Goal: Information Seeking & Learning: Learn about a topic

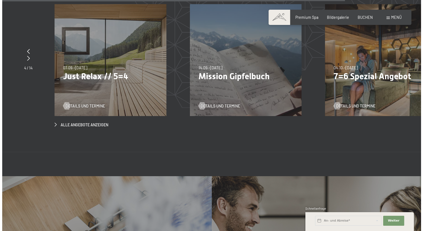
scroll to position [2048, 0]
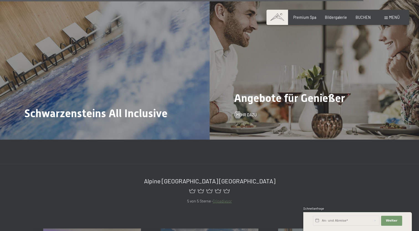
drag, startPoint x: 265, startPoint y: 90, endPoint x: 261, endPoint y: 90, distance: 4.4
click at [261, 92] on span "Angebote für Genießer" at bounding box center [289, 98] width 111 height 13
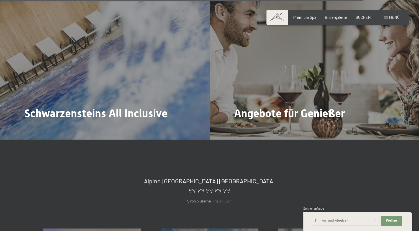
drag, startPoint x: 261, startPoint y: 90, endPoint x: 246, endPoint y: 103, distance: 19.6
click at [246, 127] on span "Mehr dazu" at bounding box center [246, 130] width 20 height 6
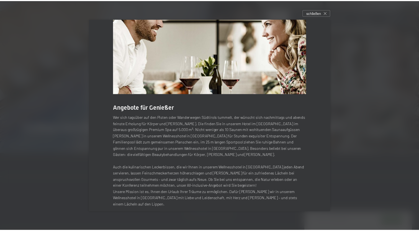
scroll to position [0, 0]
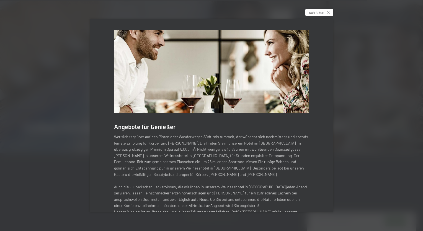
click at [330, 12] on icon at bounding box center [328, 12] width 3 height 3
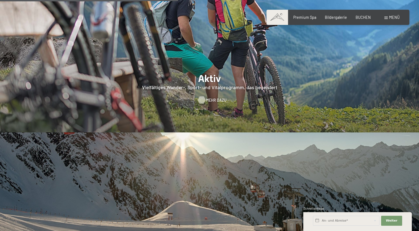
scroll to position [996, 0]
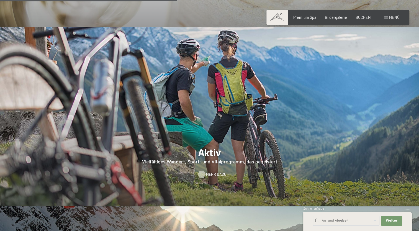
click at [211, 171] on span "Mehr dazu" at bounding box center [216, 174] width 20 height 6
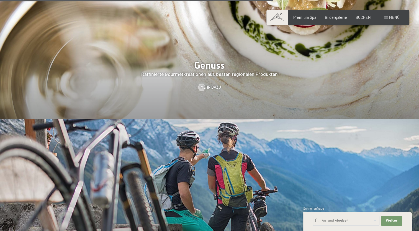
scroll to position [2361, 0]
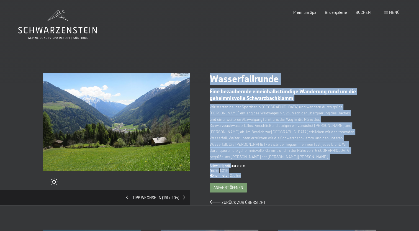
drag, startPoint x: 211, startPoint y: 77, endPoint x: 273, endPoint y: 168, distance: 110.4
click at [273, 168] on div "Wasserfallrunde ​Eine bezaubernde eineinhalbstündige Wanderung rund um die gehe…" at bounding box center [293, 139] width 166 height 132
copy div "Wasserfallrunde ​Eine bezaubernde eineinhalbstündige Wanderung rund um die gehe…"
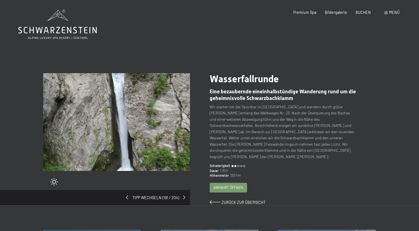
click at [186, 192] on div "Tipp wechseln (191 / 204)" at bounding box center [95, 197] width 190 height 15
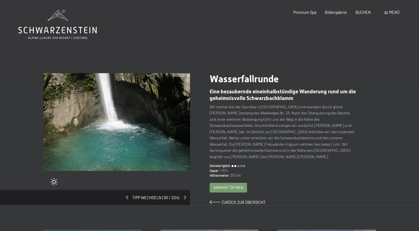
click at [184, 195] on span at bounding box center [185, 197] width 2 height 4
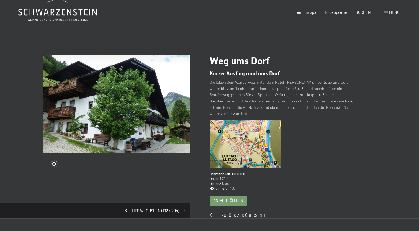
scroll to position [28, 0]
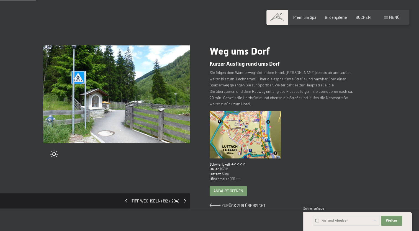
click at [185, 199] on span at bounding box center [185, 201] width 2 height 4
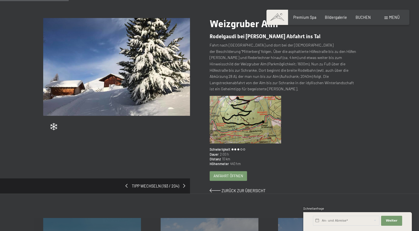
scroll to position [55, 0]
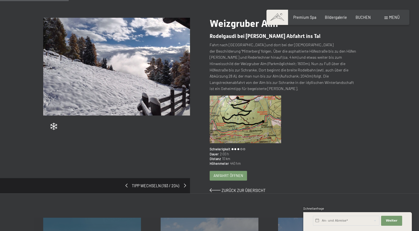
click at [185, 183] on span at bounding box center [185, 185] width 2 height 4
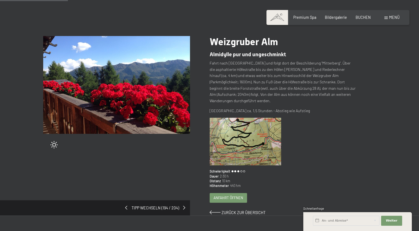
scroll to position [28, 0]
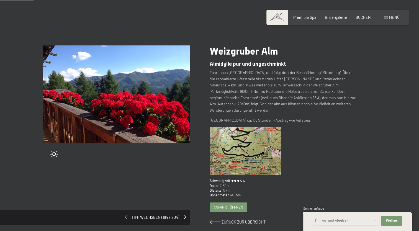
click at [184, 215] on span at bounding box center [185, 217] width 2 height 4
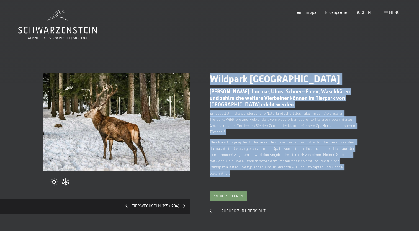
drag, startPoint x: 210, startPoint y: 78, endPoint x: 238, endPoint y: 169, distance: 94.9
click at [238, 169] on div "Wildpark Toblach Hirsche, Luchse, Uhus, Schnee-Eulen, Waschbären und zahlreiche…" at bounding box center [293, 143] width 166 height 141
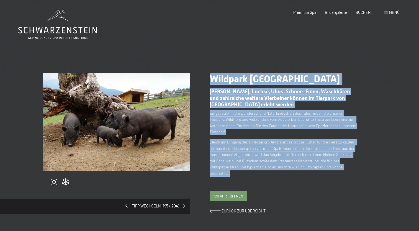
copy div "Wildpark Toblach Hirsche, Luchse, Uhus, Schnee-Eulen, Waschbären und zahlreiche…"
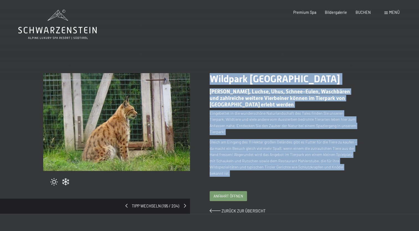
click at [184, 204] on span at bounding box center [185, 206] width 2 height 4
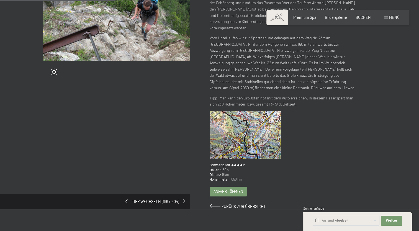
scroll to position [111, 0]
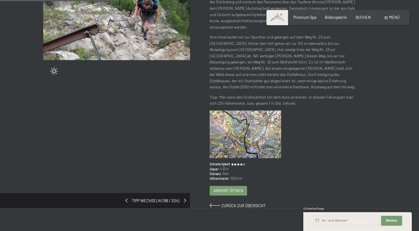
click at [183, 193] on div "Tipp wechseln (196 / 204)" at bounding box center [95, 200] width 190 height 15
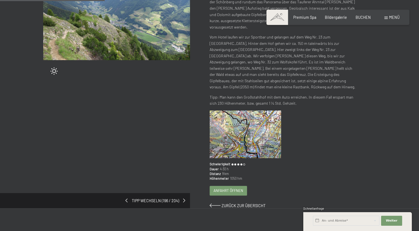
scroll to position [83, 0]
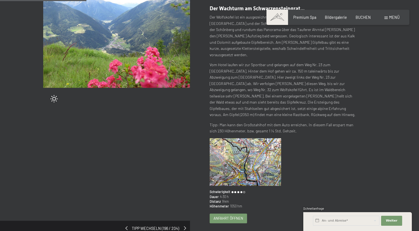
click at [184, 226] on span at bounding box center [185, 228] width 2 height 4
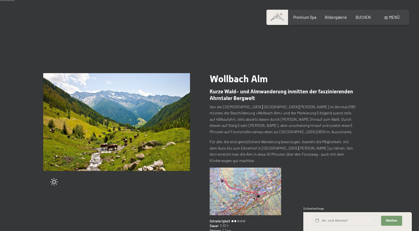
scroll to position [28, 0]
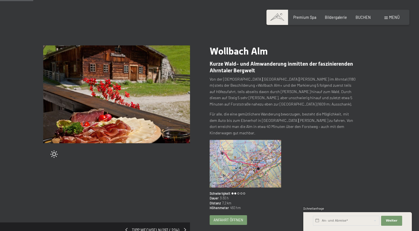
click at [184, 228] on span at bounding box center [185, 230] width 2 height 4
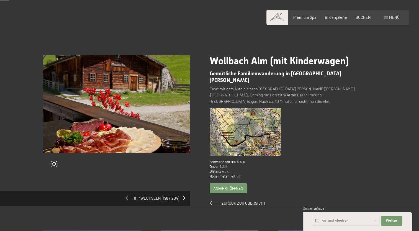
scroll to position [28, 0]
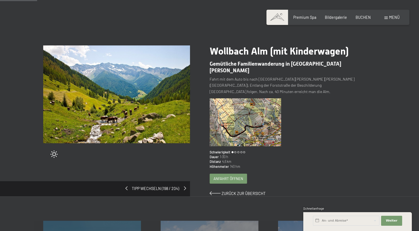
click at [185, 186] on span at bounding box center [185, 188] width 2 height 4
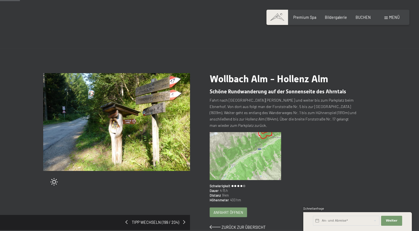
scroll to position [28, 0]
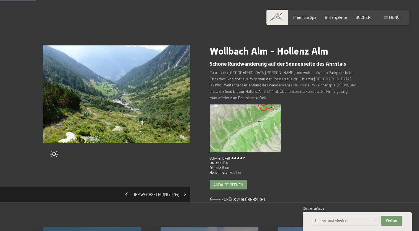
click at [184, 192] on span at bounding box center [185, 194] width 2 height 4
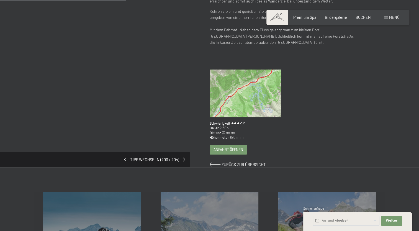
scroll to position [111, 0]
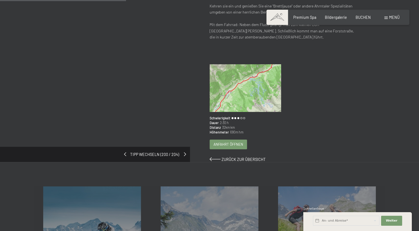
click at [185, 154] on span at bounding box center [185, 154] width 2 height 4
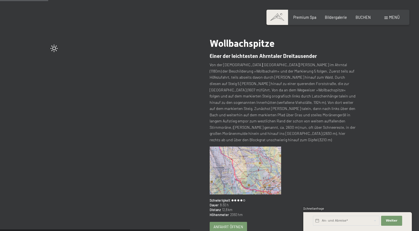
scroll to position [55, 0]
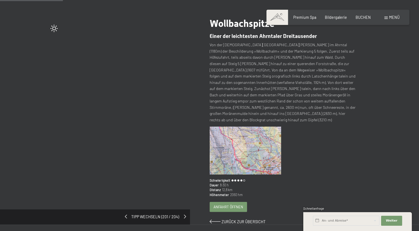
click at [185, 214] on span at bounding box center [185, 216] width 2 height 4
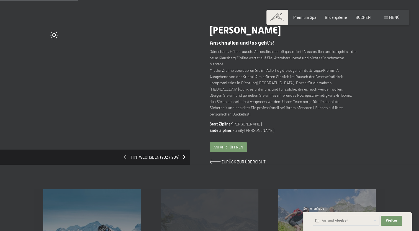
scroll to position [55, 0]
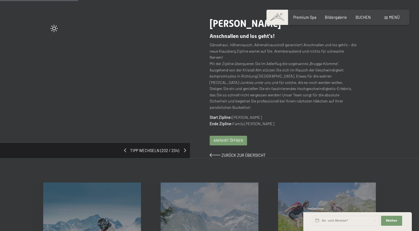
click at [184, 148] on span at bounding box center [185, 150] width 2 height 4
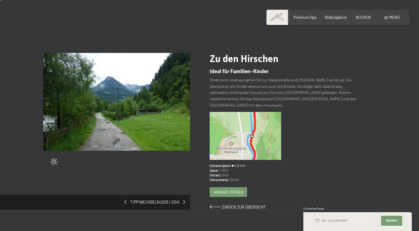
scroll to position [55, 0]
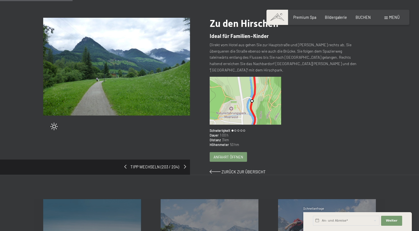
click at [184, 165] on span at bounding box center [185, 167] width 2 height 4
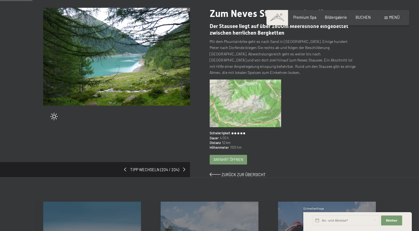
scroll to position [28, 0]
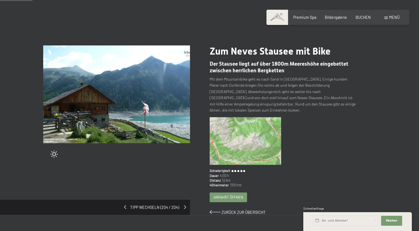
click at [183, 202] on div "Tipp wechseln (204 / 204)" at bounding box center [95, 207] width 190 height 15
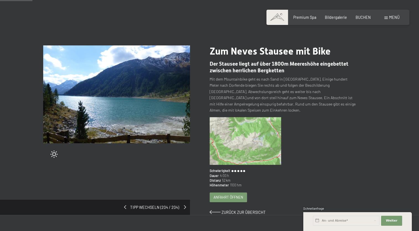
click at [185, 205] on span at bounding box center [185, 207] width 2 height 4
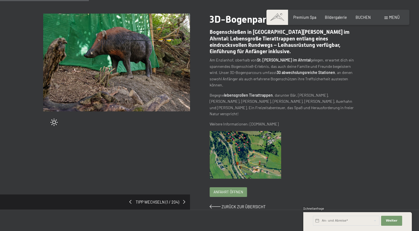
scroll to position [83, 0]
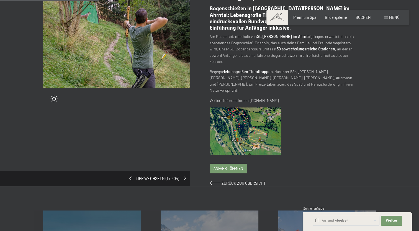
click at [184, 176] on span at bounding box center [185, 178] width 2 height 4
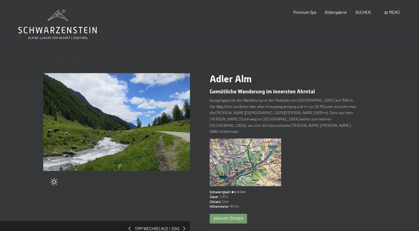
click at [212, 76] on span "Adler Alm" at bounding box center [231, 78] width 42 height 11
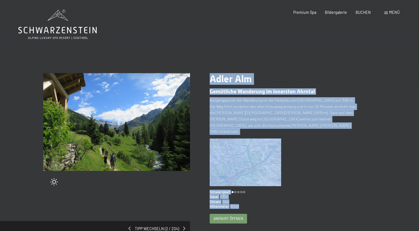
drag, startPoint x: 211, startPoint y: 76, endPoint x: 246, endPoint y: 196, distance: 124.9
click at [246, 196] on div "Adler Alm Gemütliche Wanderung im innersten Ahrntal Ausgangspunkt der Wanderun…" at bounding box center [293, 154] width 166 height 163
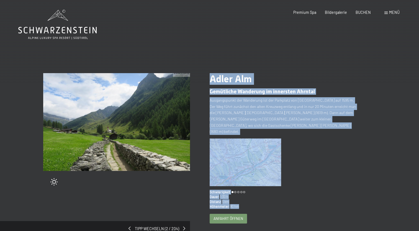
copy div "Adler Alm Gemütliche Wanderung im innersten Ahrntal Ausgangspunkt der Wanderun…"
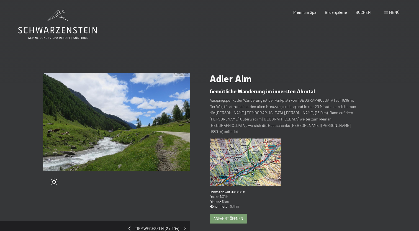
click at [183, 221] on div "Tipp wechseln (2 / 204)" at bounding box center [95, 228] width 190 height 15
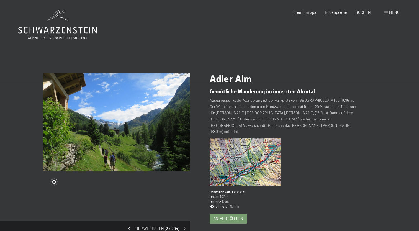
click at [184, 226] on span at bounding box center [185, 228] width 2 height 4
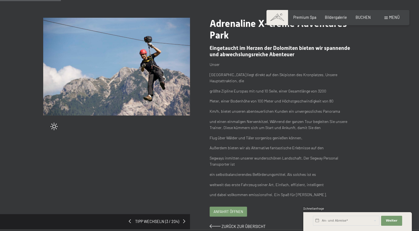
click at [185, 221] on div "Tipp wechseln (3 / 204)" at bounding box center [95, 221] width 190 height 15
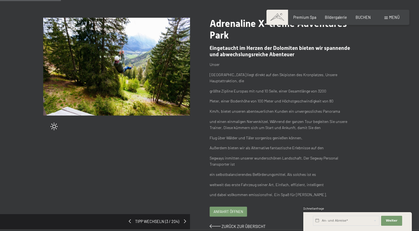
click at [183, 221] on div "Tipp wechseln (3 / 204)" at bounding box center [95, 221] width 190 height 15
click at [184, 221] on span at bounding box center [185, 221] width 2 height 4
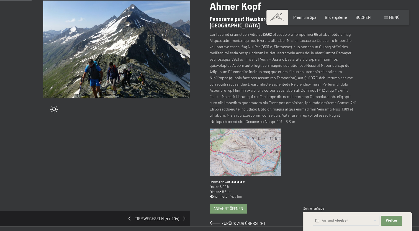
scroll to position [83, 0]
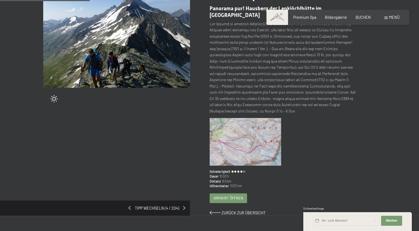
click at [183, 201] on div "Tipp wechseln (4 / 204)" at bounding box center [95, 207] width 190 height 15
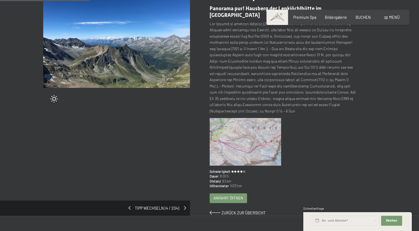
click at [184, 206] on span at bounding box center [185, 208] width 2 height 4
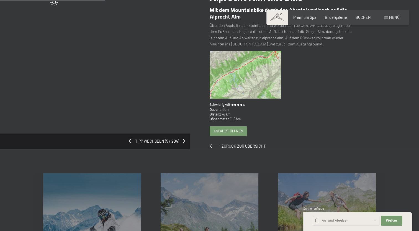
scroll to position [83, 0]
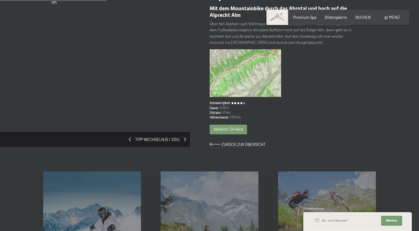
click at [184, 139] on span at bounding box center [185, 139] width 2 height 4
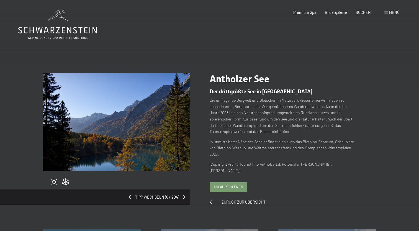
click at [183, 197] on div "Tipp wechseln (6 / 204)" at bounding box center [95, 196] width 190 height 15
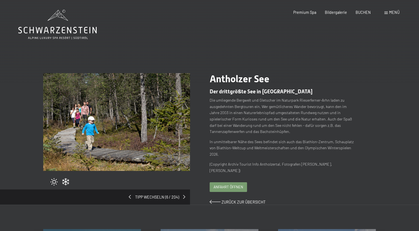
click at [185, 196] on div "Tipp wechseln (6 / 204)" at bounding box center [95, 196] width 190 height 15
click at [184, 197] on span at bounding box center [185, 197] width 2 height 4
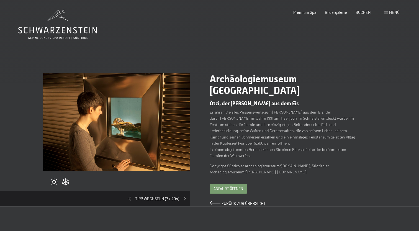
click at [184, 196] on span at bounding box center [185, 198] width 2 height 4
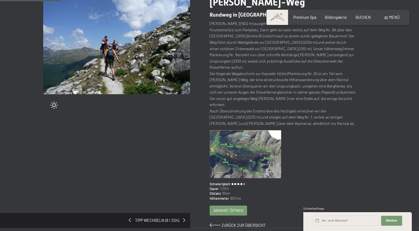
scroll to position [83, 0]
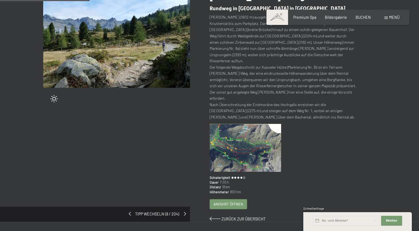
click at [183, 206] on div "Tipp wechseln (8 / 204)" at bounding box center [95, 213] width 190 height 15
click at [185, 212] on span at bounding box center [185, 214] width 2 height 4
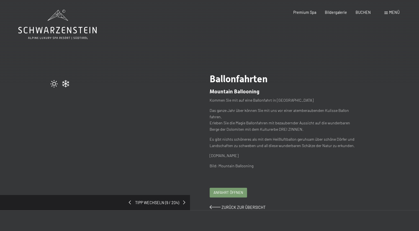
click at [185, 201] on span at bounding box center [184, 202] width 2 height 4
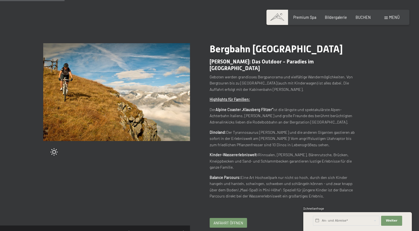
scroll to position [55, 0]
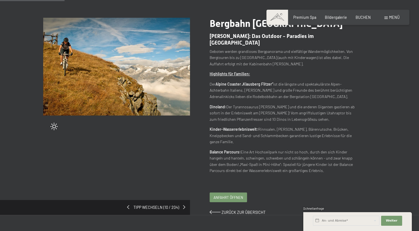
click at [185, 205] on span at bounding box center [184, 207] width 2 height 4
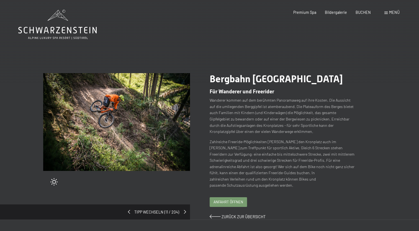
click at [183, 204] on div "Tipp wechseln (11 / 204)" at bounding box center [95, 211] width 190 height 15
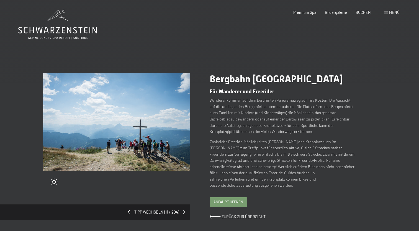
click at [183, 205] on div "Tipp wechseln (11 / 204)" at bounding box center [95, 211] width 190 height 15
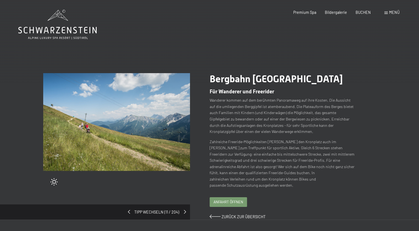
click at [184, 210] on span at bounding box center [185, 212] width 2 height 4
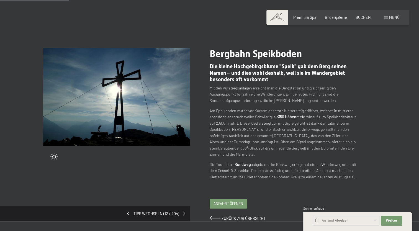
scroll to position [55, 0]
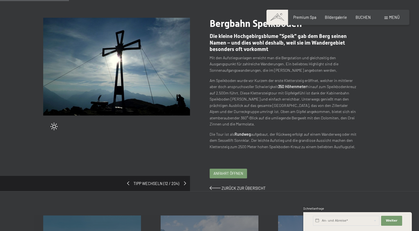
click at [184, 181] on span at bounding box center [185, 183] width 2 height 4
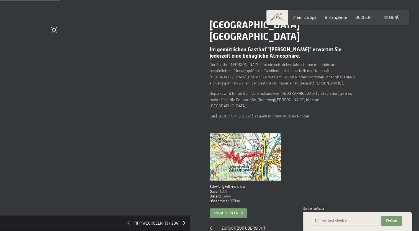
scroll to position [55, 0]
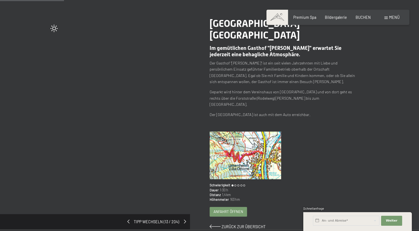
click at [184, 219] on span at bounding box center [185, 221] width 2 height 4
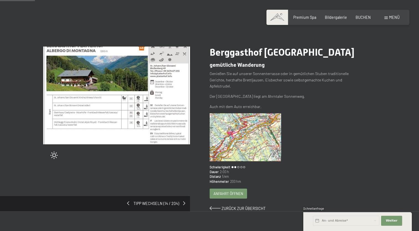
scroll to position [28, 0]
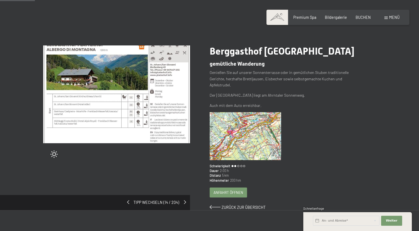
drag, startPoint x: 0, startPoint y: 0, endPoint x: 185, endPoint y: 203, distance: 274.7
click at [185, 203] on span at bounding box center [185, 202] width 2 height 4
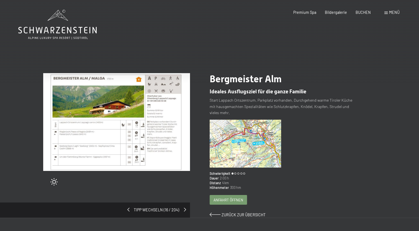
click at [184, 209] on span at bounding box center [185, 210] width 2 height 4
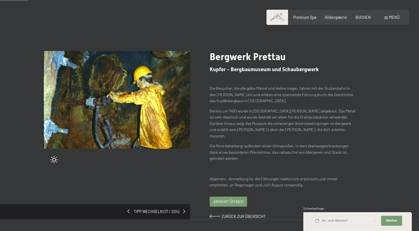
scroll to position [55, 0]
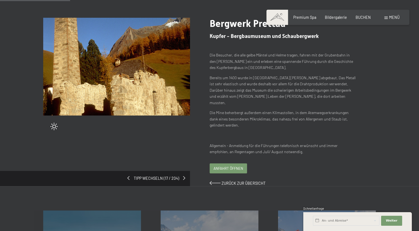
click at [183, 176] on span at bounding box center [184, 178] width 2 height 4
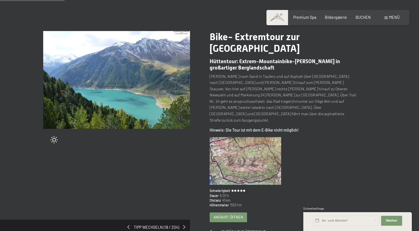
scroll to position [55, 0]
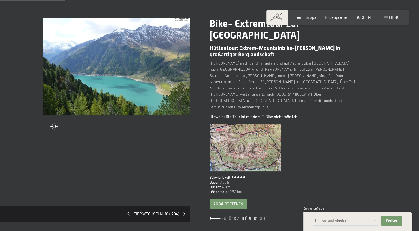
click at [183, 206] on div "Tipp wechseln (18 / 204)" at bounding box center [95, 213] width 190 height 15
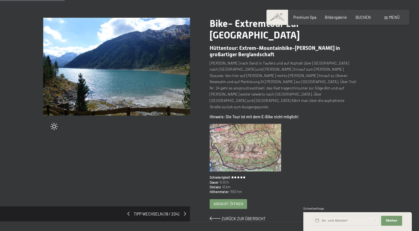
click at [185, 212] on span at bounding box center [185, 214] width 2 height 4
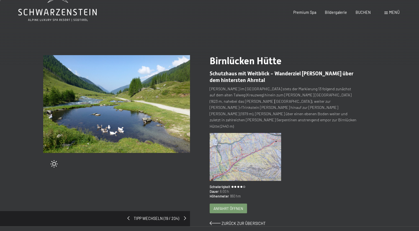
scroll to position [28, 0]
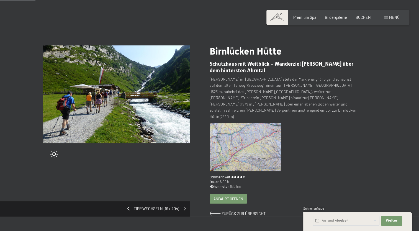
click at [184, 206] on span at bounding box center [185, 208] width 2 height 4
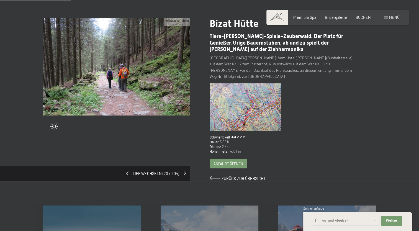
click at [185, 171] on span at bounding box center [185, 173] width 2 height 4
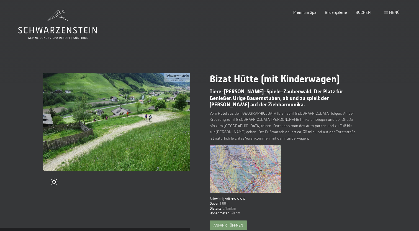
click at [184, 231] on span at bounding box center [185, 235] width 2 height 4
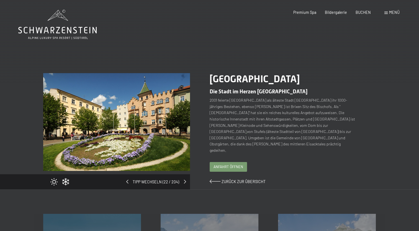
click at [185, 181] on span at bounding box center [185, 182] width 2 height 4
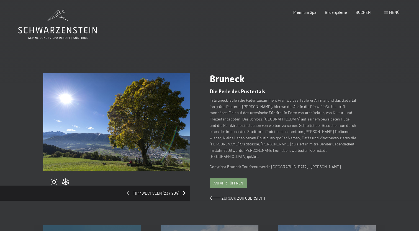
click at [183, 185] on div "Tipp wechseln (23 / 204) slide 1 of 8 Bruneck Die Perle des Pustertals In Brune…" at bounding box center [209, 137] width 419 height 128
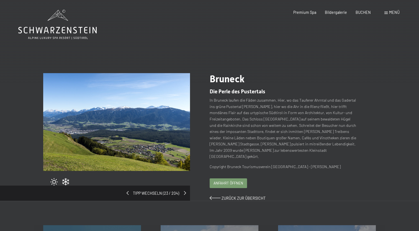
click at [184, 191] on span at bounding box center [185, 193] width 2 height 4
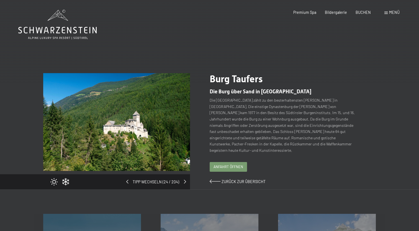
click at [184, 181] on span at bounding box center [185, 182] width 2 height 4
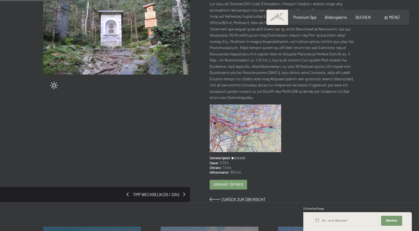
scroll to position [111, 0]
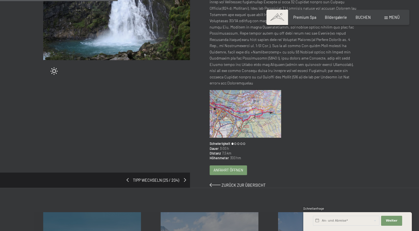
click at [184, 179] on span at bounding box center [185, 180] width 2 height 4
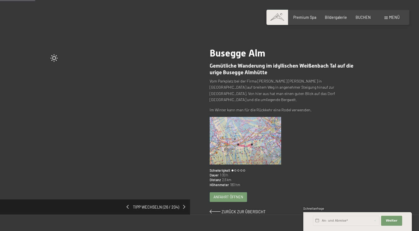
scroll to position [28, 0]
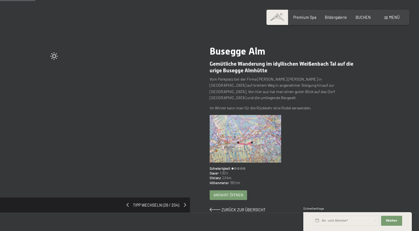
click at [184, 203] on span at bounding box center [185, 205] width 2 height 4
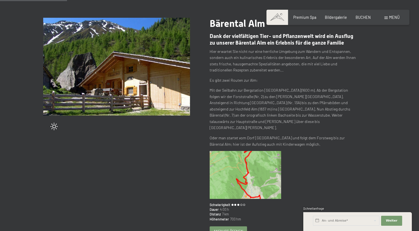
scroll to position [83, 0]
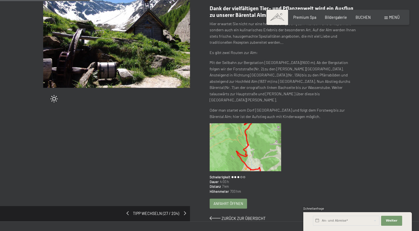
click at [184, 211] on span at bounding box center [185, 213] width 2 height 4
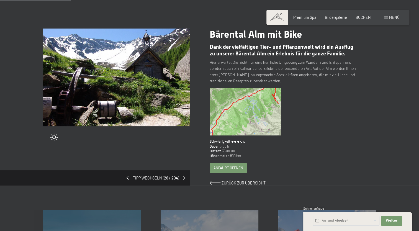
scroll to position [55, 0]
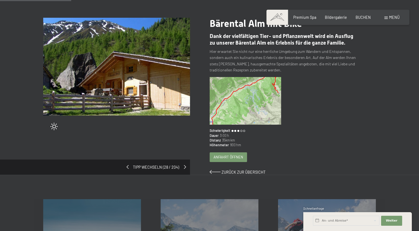
click at [184, 167] on span at bounding box center [185, 167] width 2 height 4
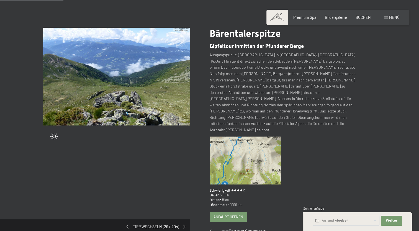
scroll to position [55, 0]
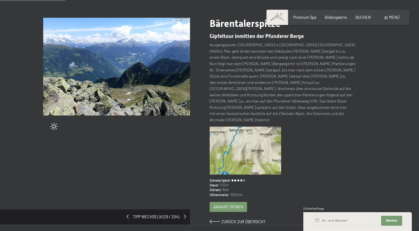
click at [184, 214] on span at bounding box center [185, 216] width 2 height 4
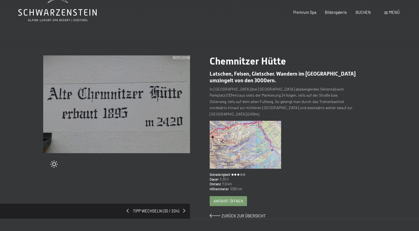
scroll to position [28, 0]
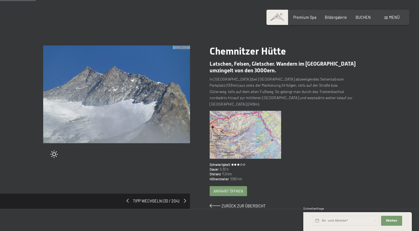
click at [184, 199] on span at bounding box center [185, 201] width 2 height 4
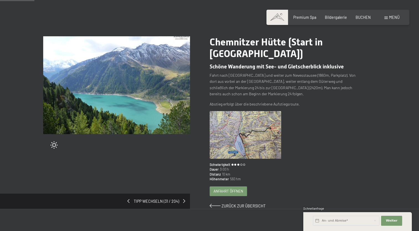
scroll to position [28, 0]
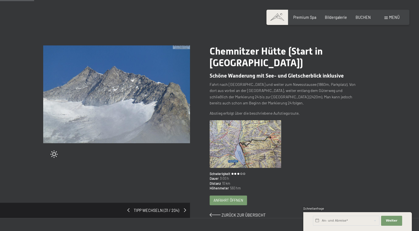
click at [185, 209] on span at bounding box center [185, 210] width 2 height 4
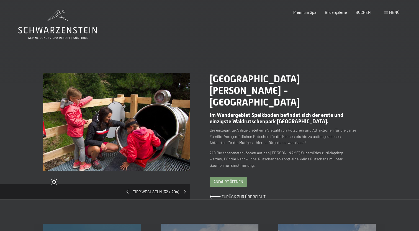
click at [184, 190] on span at bounding box center [185, 192] width 2 height 4
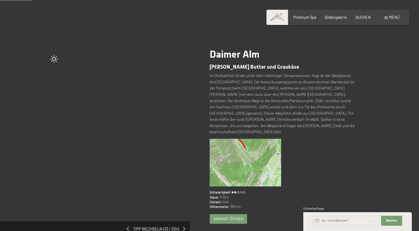
scroll to position [28, 0]
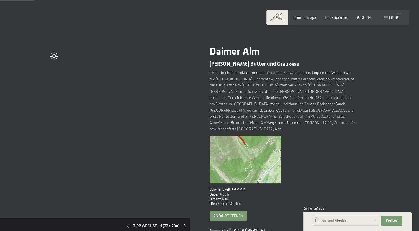
click at [183, 218] on div "Tipp wechseln (33 / 204)" at bounding box center [95, 225] width 190 height 15
click at [185, 224] on span at bounding box center [185, 226] width 2 height 4
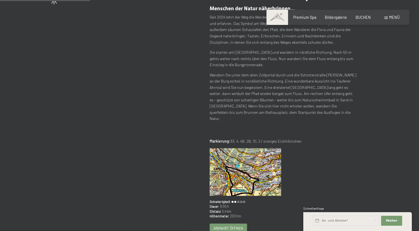
scroll to position [111, 0]
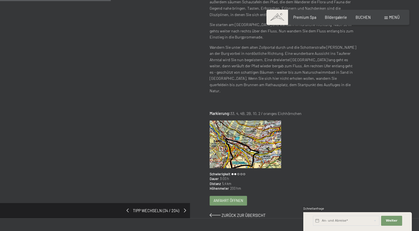
click at [183, 203] on div "Tipp wechseln (34 / 204)" at bounding box center [95, 210] width 190 height 15
click at [184, 208] on span at bounding box center [185, 210] width 2 height 4
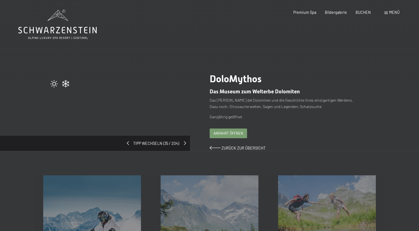
click at [185, 142] on span at bounding box center [185, 143] width 2 height 4
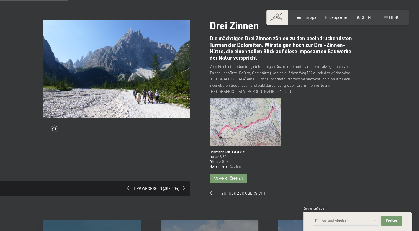
scroll to position [55, 0]
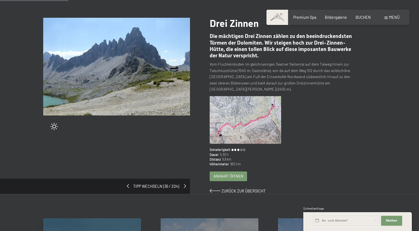
click at [184, 184] on span at bounding box center [185, 186] width 2 height 4
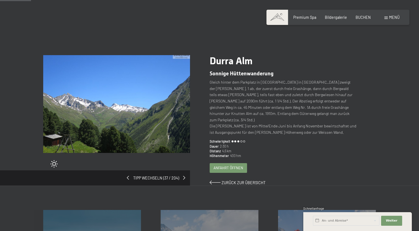
scroll to position [28, 0]
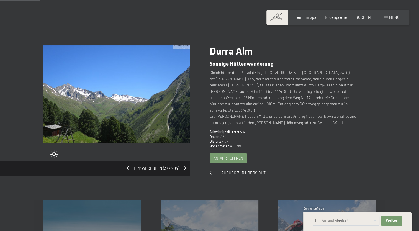
click at [185, 166] on span at bounding box center [185, 168] width 2 height 4
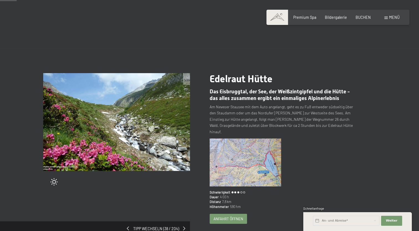
scroll to position [55, 0]
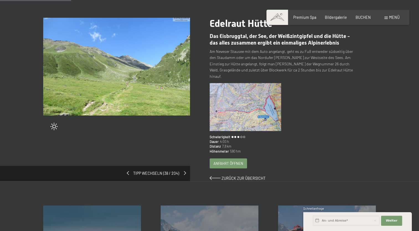
click at [184, 171] on span at bounding box center [185, 173] width 2 height 4
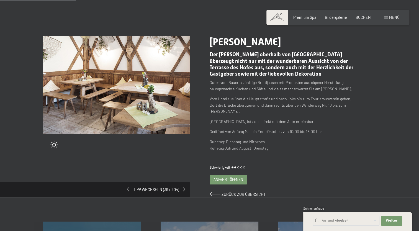
scroll to position [28, 0]
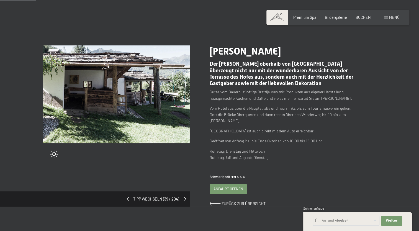
click at [184, 197] on span at bounding box center [185, 199] width 2 height 4
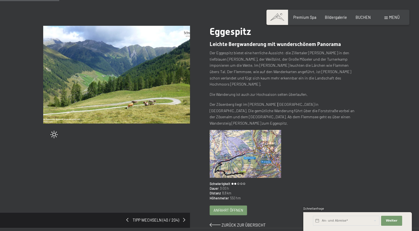
scroll to position [55, 0]
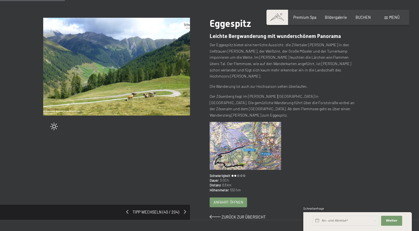
click at [184, 210] on span at bounding box center [185, 212] width 2 height 4
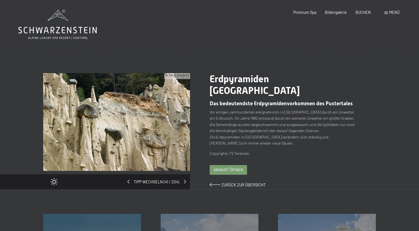
click at [184, 180] on span at bounding box center [185, 182] width 2 height 4
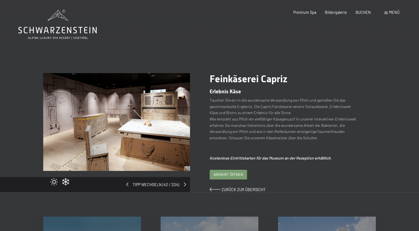
click at [183, 183] on div "Tipp wechseln (42 / 204) slide 4 of 12 Feinkäserei Capriz Erlebnis Käse Tauchen…" at bounding box center [209, 132] width 419 height 119
click at [185, 183] on span at bounding box center [185, 184] width 2 height 4
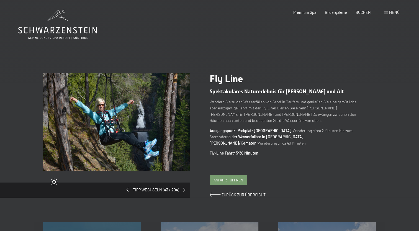
click at [185, 188] on span at bounding box center [184, 190] width 2 height 4
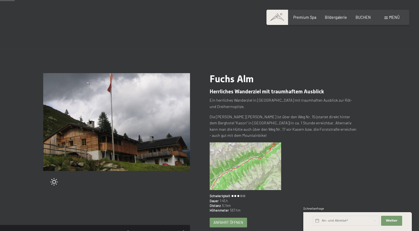
scroll to position [28, 0]
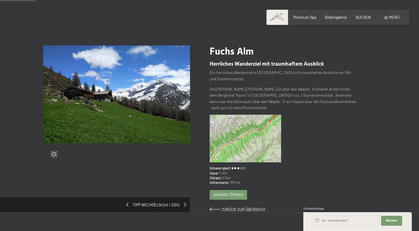
click at [184, 203] on span at bounding box center [185, 205] width 2 height 4
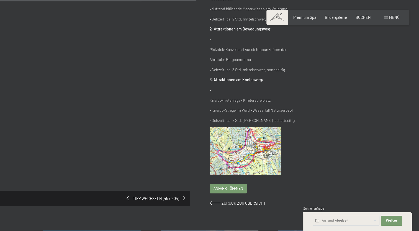
scroll to position [249, 0]
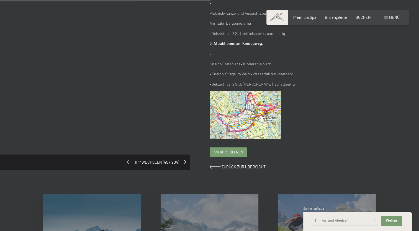
click at [184, 160] on span at bounding box center [185, 162] width 2 height 4
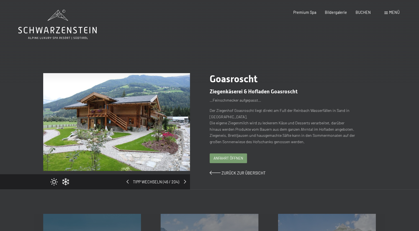
click at [184, 181] on span at bounding box center [185, 182] width 2 height 4
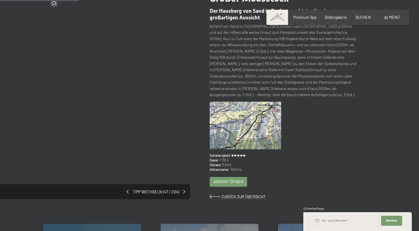
scroll to position [83, 0]
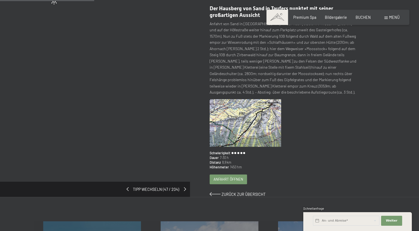
click at [184, 187] on span at bounding box center [185, 189] width 2 height 4
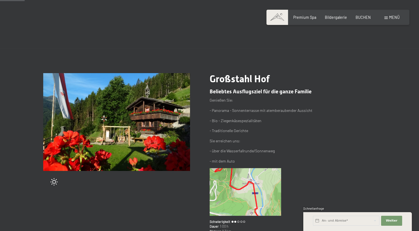
scroll to position [55, 0]
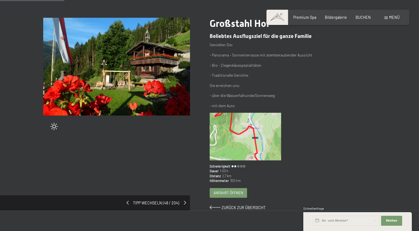
click at [184, 202] on span at bounding box center [185, 203] width 2 height 4
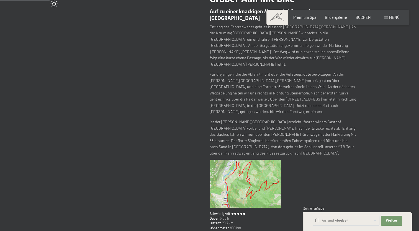
scroll to position [83, 0]
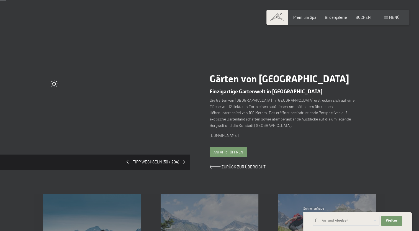
scroll to position [28, 0]
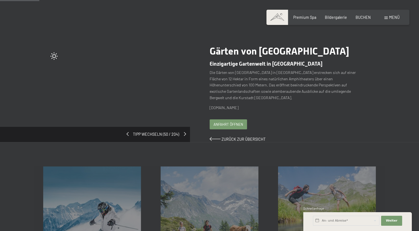
click at [183, 139] on div "Tipp wechseln (50 / 204)" at bounding box center [95, 134] width 190 height 15
click at [184, 136] on span at bounding box center [185, 134] width 2 height 4
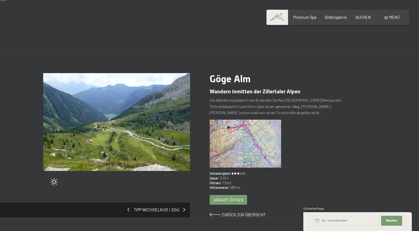
scroll to position [28, 0]
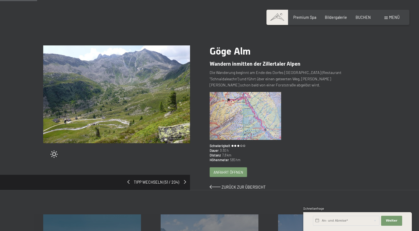
click at [185, 181] on span at bounding box center [185, 182] width 2 height 4
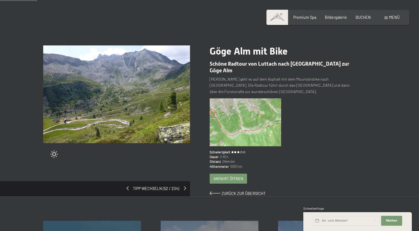
click at [183, 181] on div "Tipp wechseln (52 / 204)" at bounding box center [95, 188] width 190 height 15
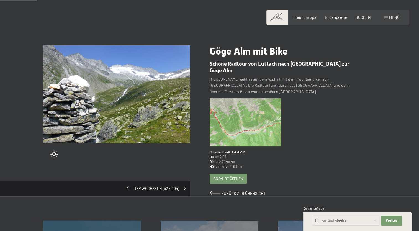
click at [185, 186] on span at bounding box center [185, 188] width 2 height 4
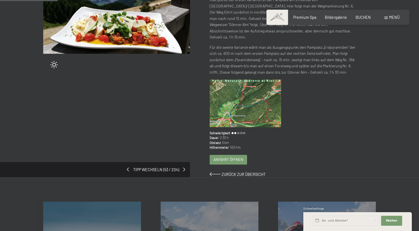
scroll to position [55, 0]
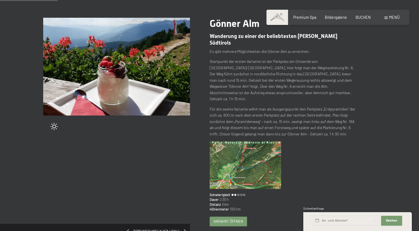
click at [184, 229] on span at bounding box center [185, 231] width 2 height 4
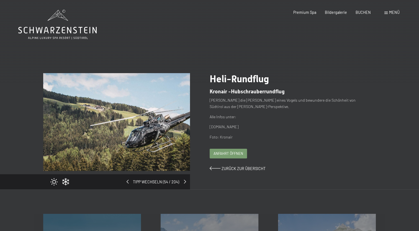
click at [183, 182] on div "Tipp wechseln (54 / 204)" at bounding box center [126, 131] width 166 height 116
click at [185, 182] on span at bounding box center [185, 182] width 2 height 4
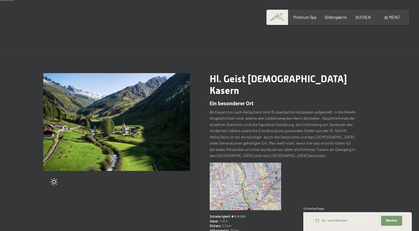
scroll to position [55, 0]
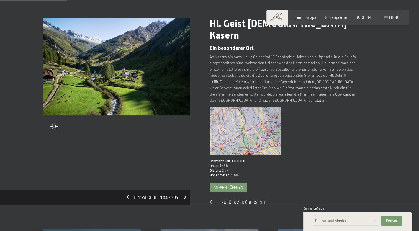
click at [185, 195] on span at bounding box center [185, 197] width 2 height 4
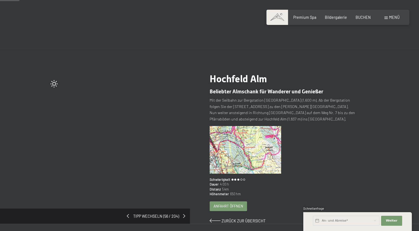
scroll to position [55, 0]
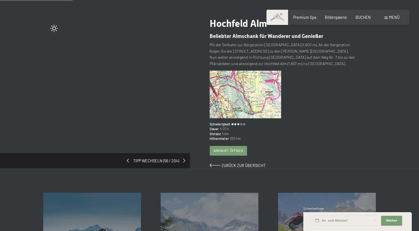
click at [183, 160] on span "Tipp wechseln (56 / 204)" at bounding box center [156, 161] width 54 height 6
click at [185, 159] on span at bounding box center [185, 161] width 2 height 4
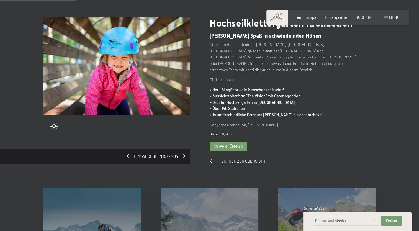
scroll to position [83, 0]
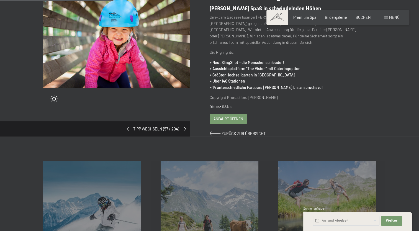
click at [184, 127] on span at bounding box center [185, 129] width 2 height 4
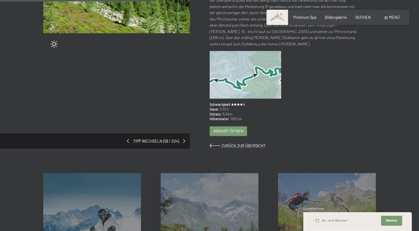
scroll to position [138, 0]
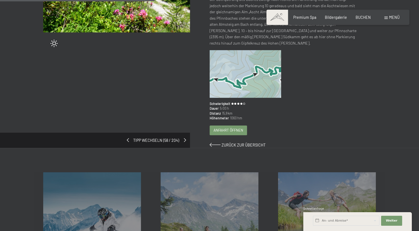
click at [184, 138] on link at bounding box center [185, 141] width 2 height 6
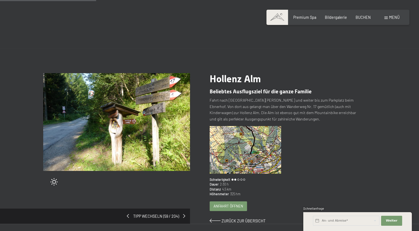
scroll to position [83, 0]
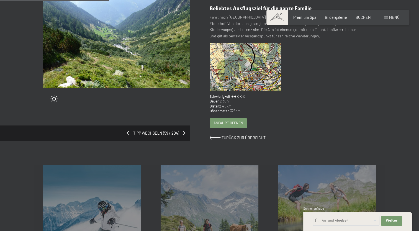
click at [185, 133] on span "Einwilligung Marketing*" at bounding box center [179, 131] width 46 height 6
click at [153, 133] on input "Einwilligung Marketing*" at bounding box center [151, 131] width 6 height 6
click at [184, 133] on span "Einwilligung Marketing*" at bounding box center [179, 131] width 46 height 6
click at [153, 133] on input "Einwilligung Marketing*" at bounding box center [151, 131] width 6 height 6
click at [183, 132] on span "Einwilligung Marketing*" at bounding box center [179, 131] width 46 height 6
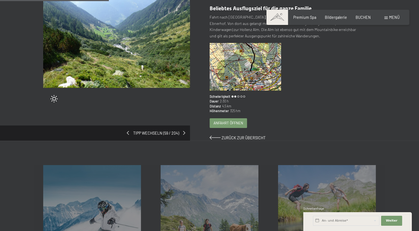
click at [153, 132] on input "Einwilligung Marketing*" at bounding box center [151, 131] width 6 height 6
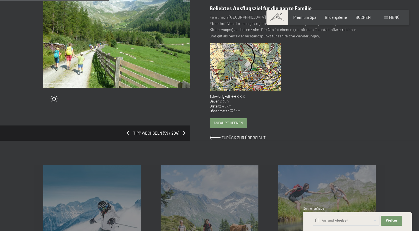
click at [185, 131] on span "Einwilligung Marketing*" at bounding box center [179, 131] width 46 height 6
checkbox input "true"
